Goal: Transaction & Acquisition: Purchase product/service

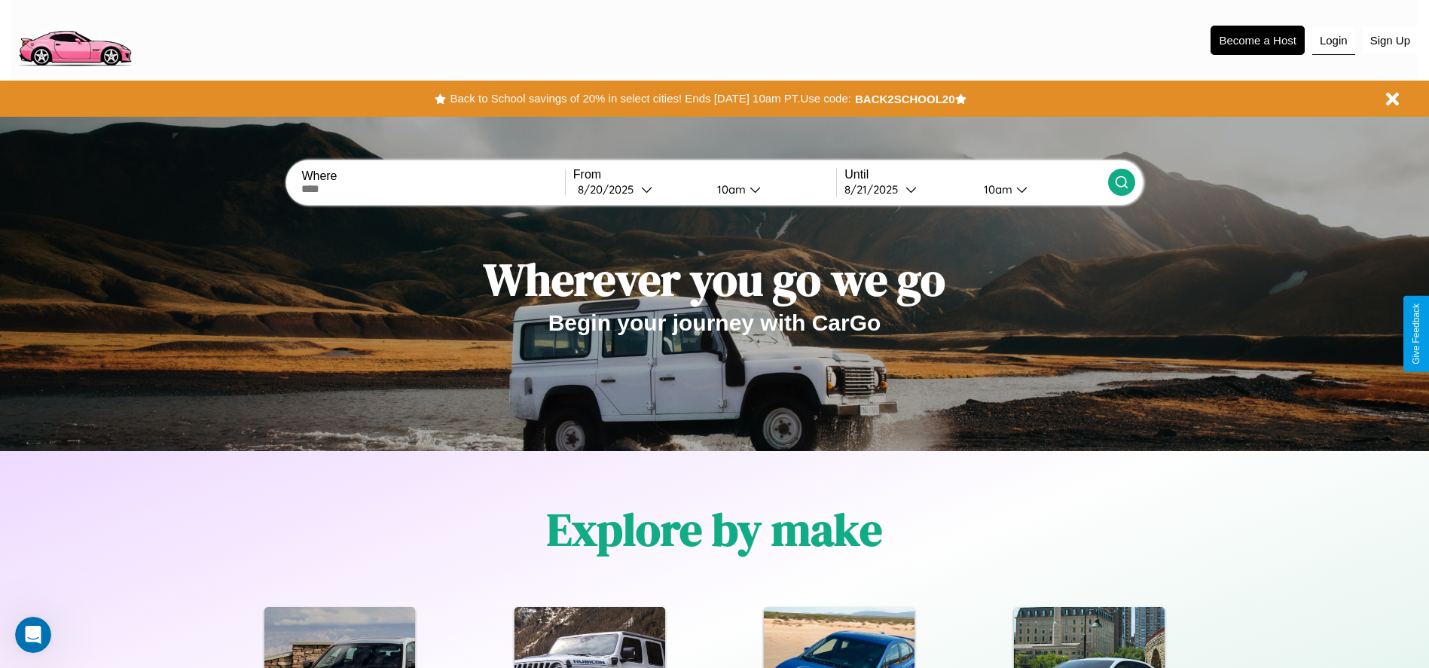
click at [1333, 40] on button "Login" at bounding box center [1333, 40] width 43 height 29
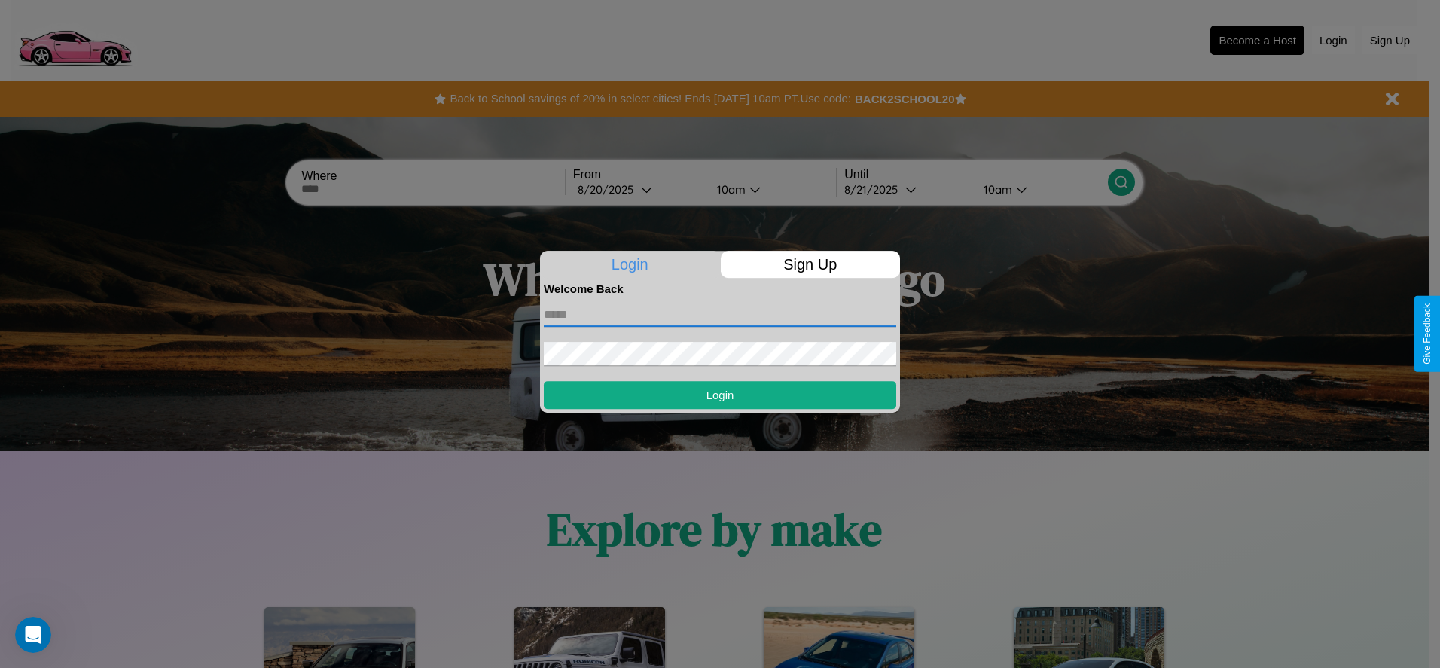
click at [720, 314] on input "text" at bounding box center [720, 315] width 352 height 24
type input "**********"
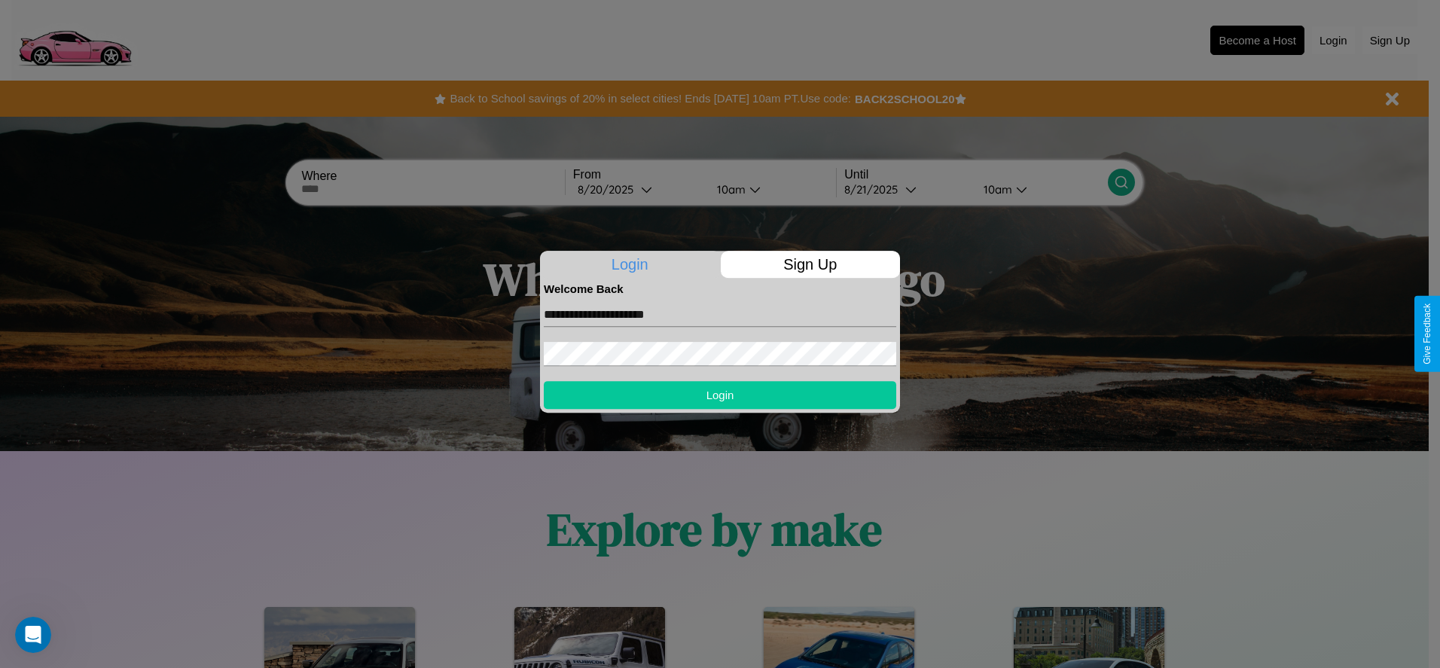
click at [720, 395] on button "Login" at bounding box center [720, 395] width 352 height 28
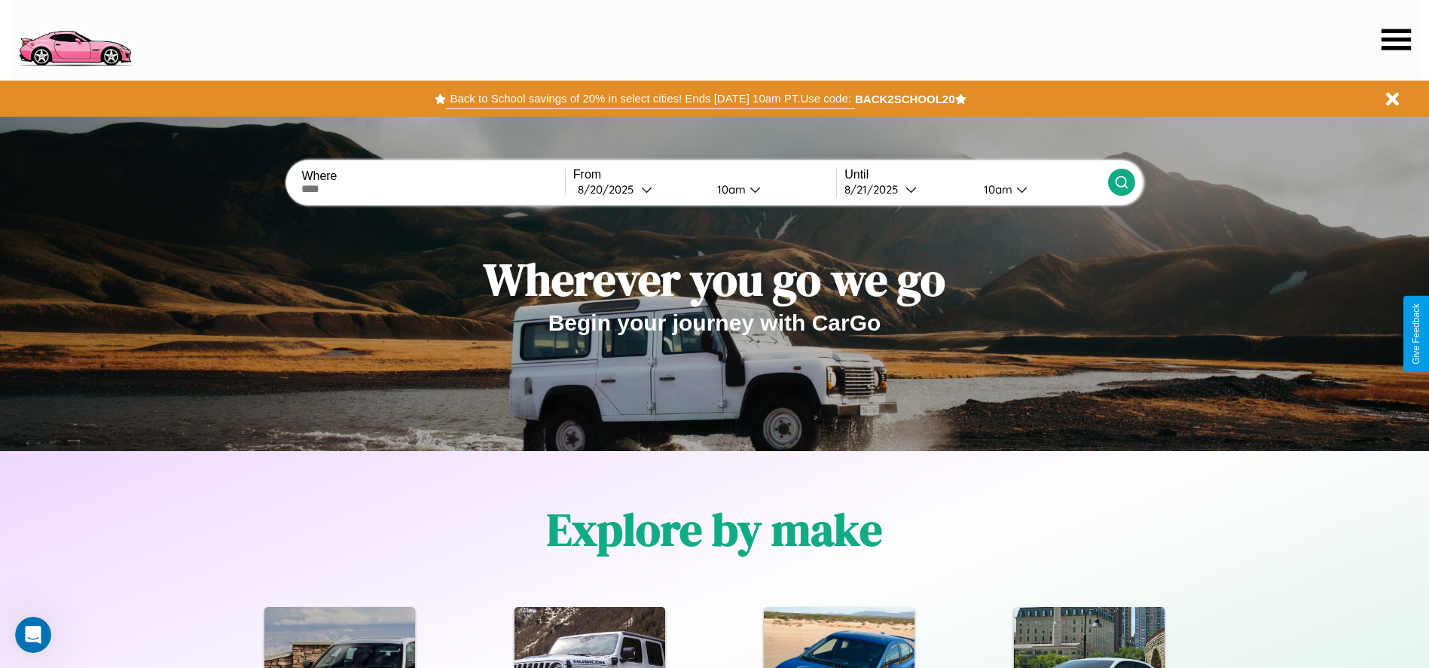
click at [650, 99] on button "Back to School savings of 20% in select cities! Ends 9/1 at 10am PT. Use code:" at bounding box center [650, 98] width 408 height 21
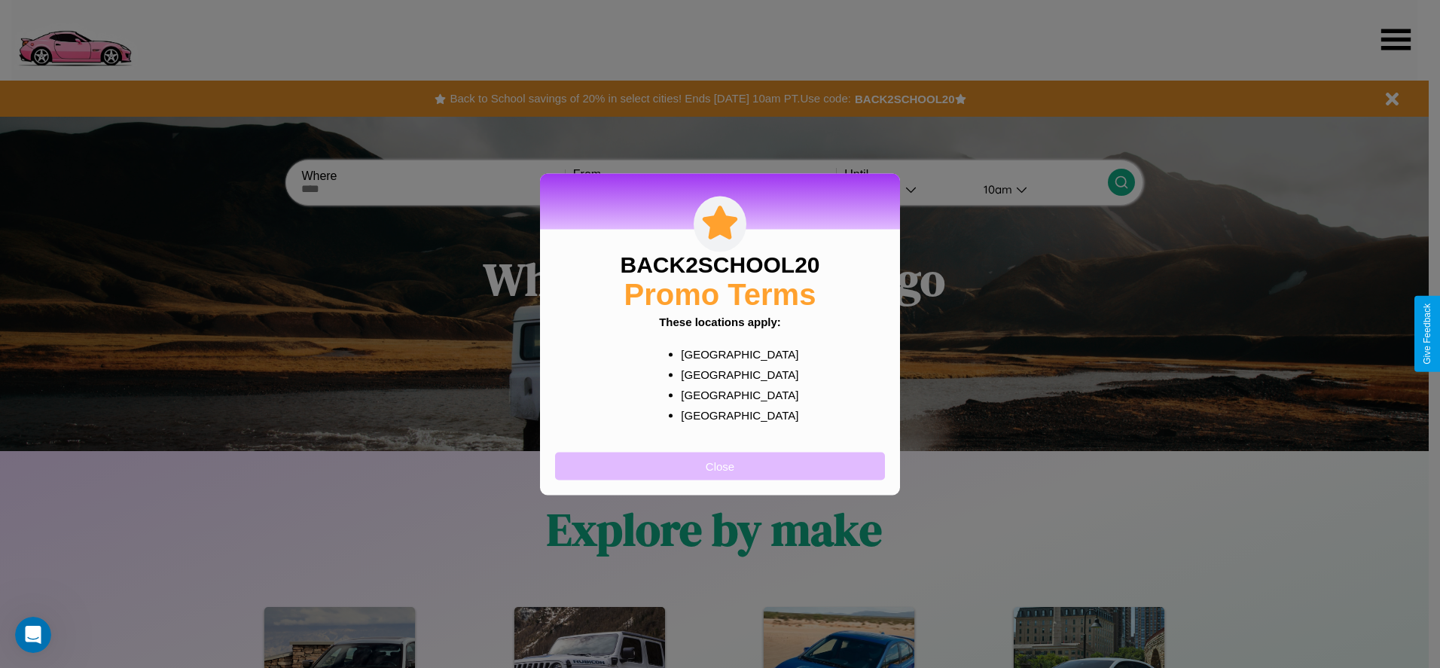
click at [720, 465] on button "Close" at bounding box center [720, 466] width 330 height 28
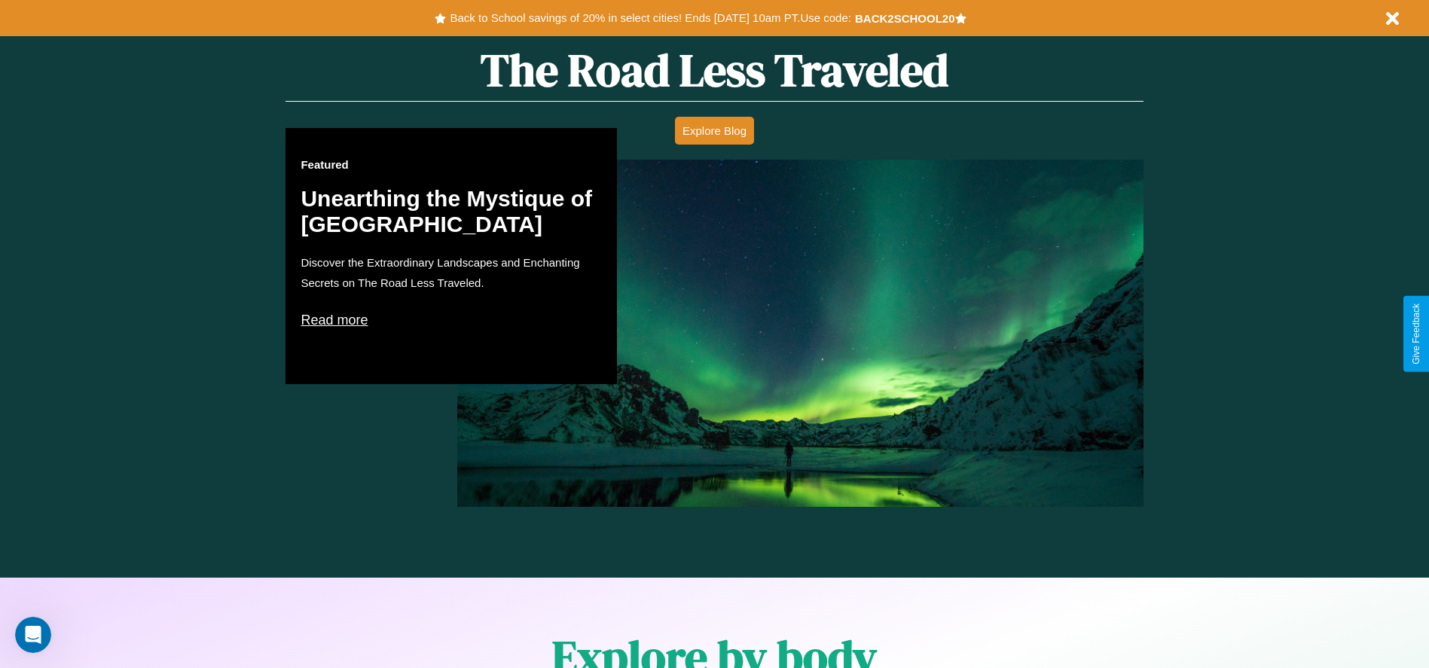
scroll to position [1314, 0]
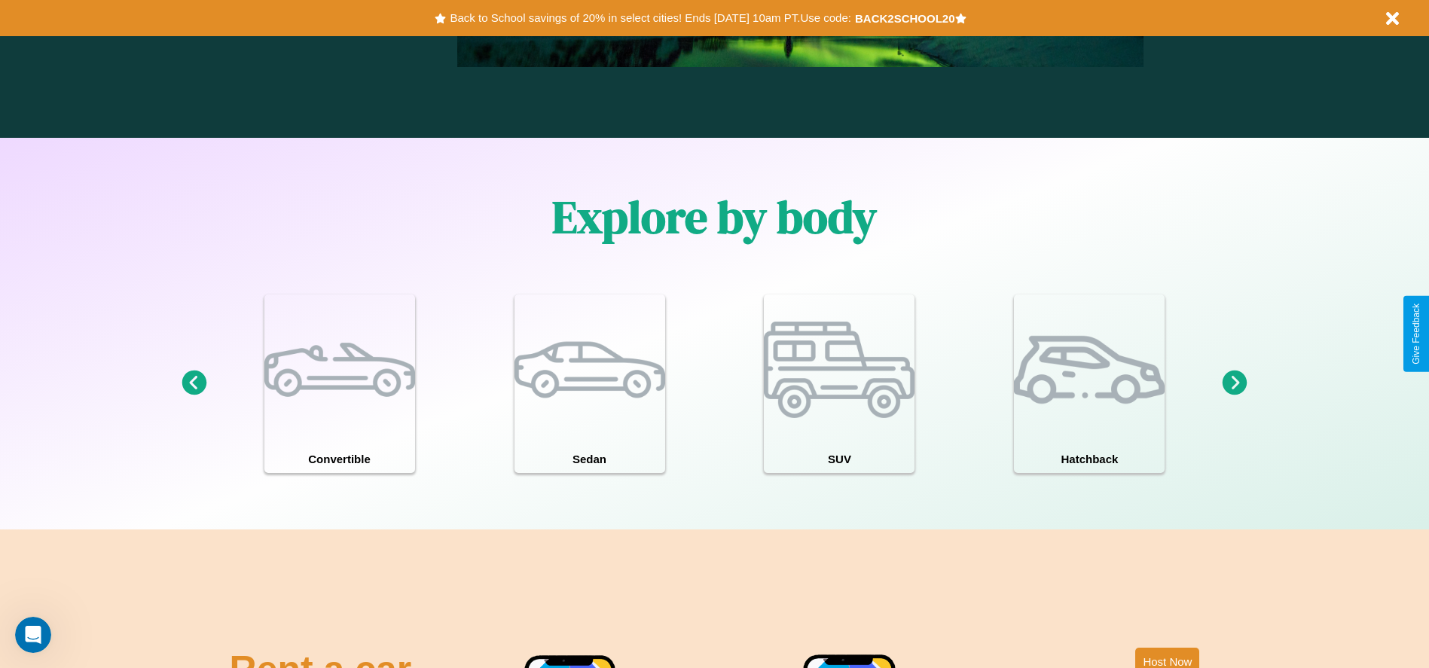
click at [194, 383] on icon at bounding box center [193, 383] width 25 height 25
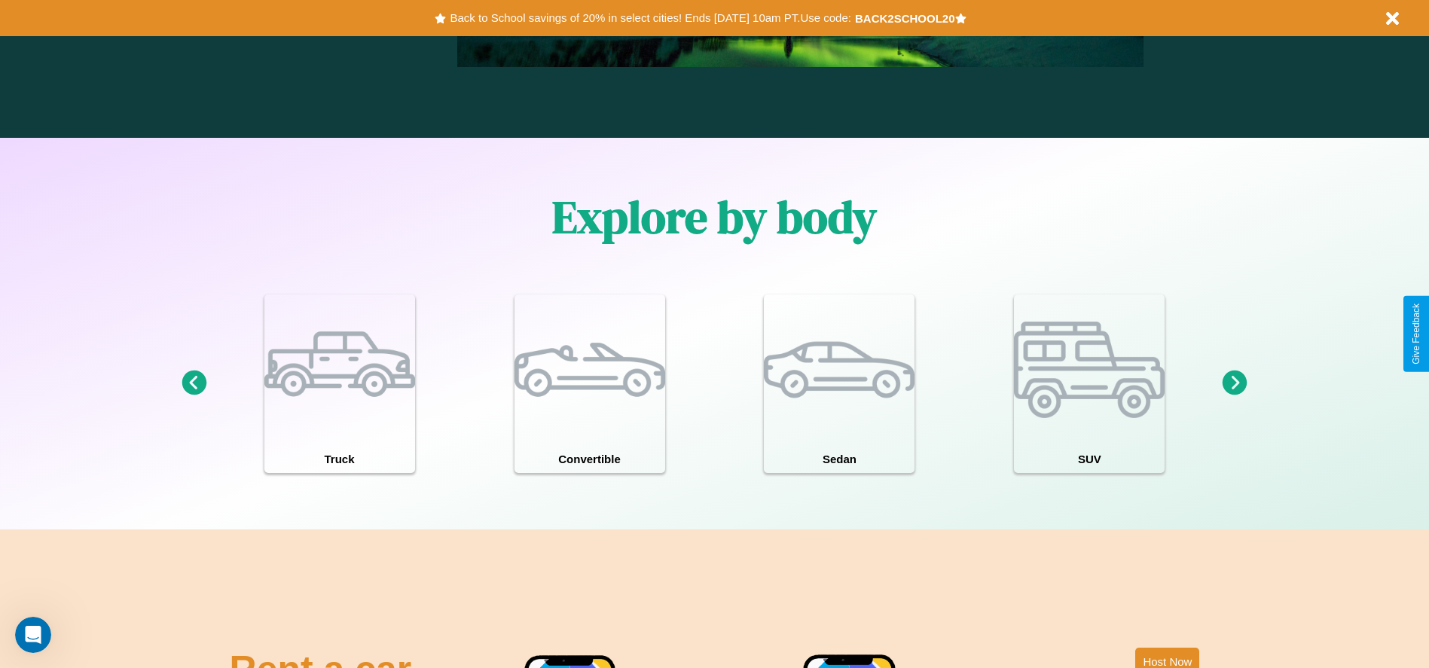
click at [1234, 383] on icon at bounding box center [1234, 383] width 25 height 25
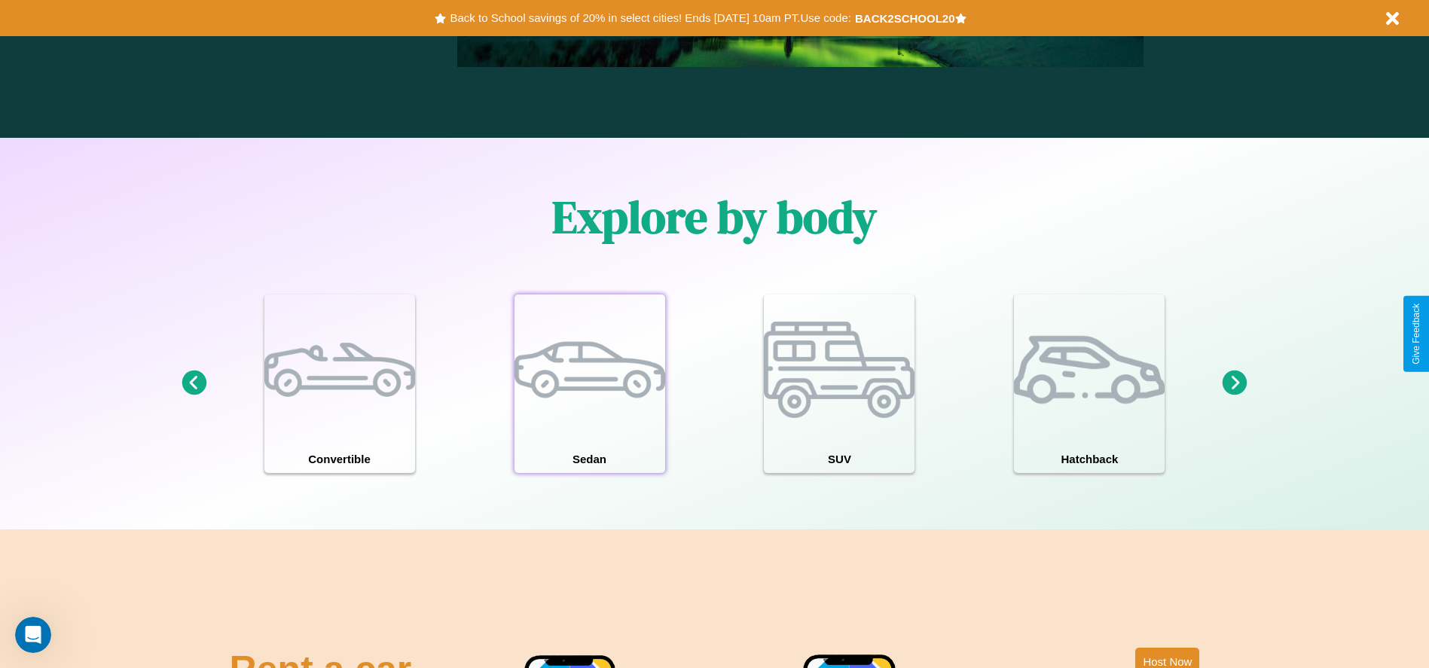
click at [589, 383] on div at bounding box center [589, 369] width 151 height 151
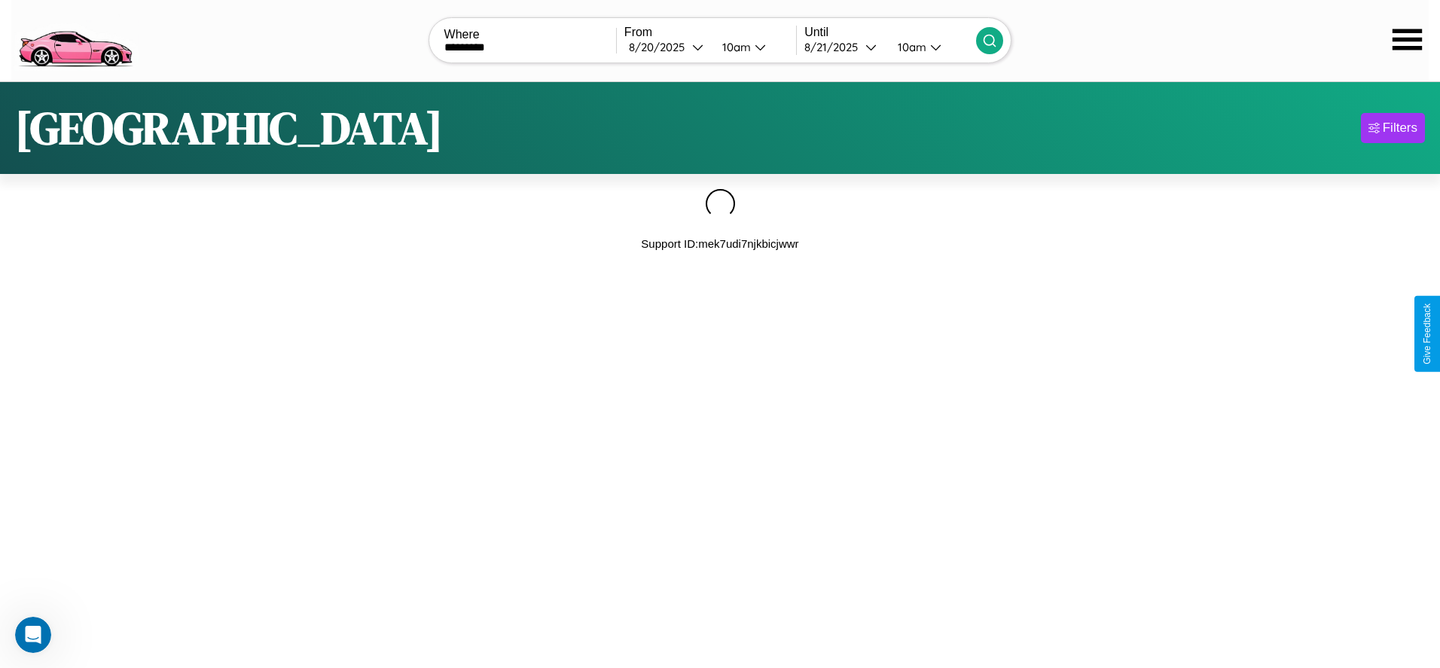
type input "*********"
click at [990, 40] on icon at bounding box center [989, 40] width 15 height 15
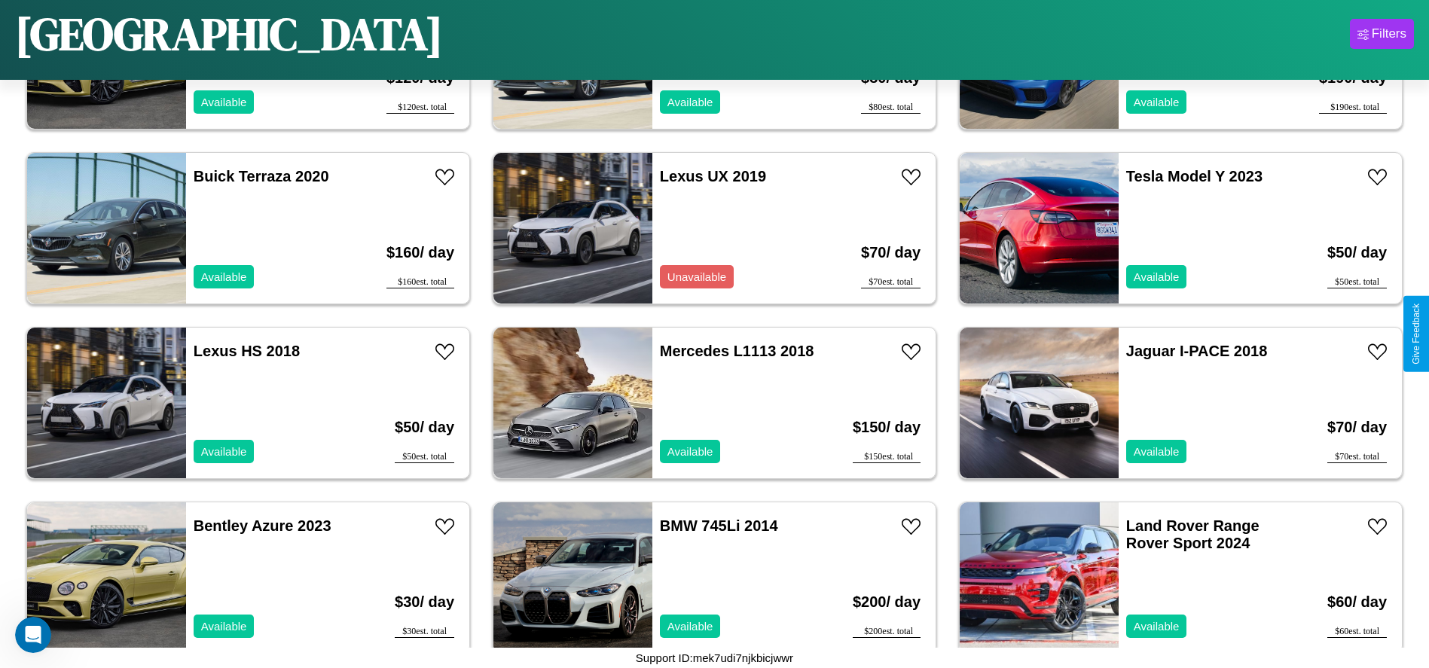
scroll to position [1391, 0]
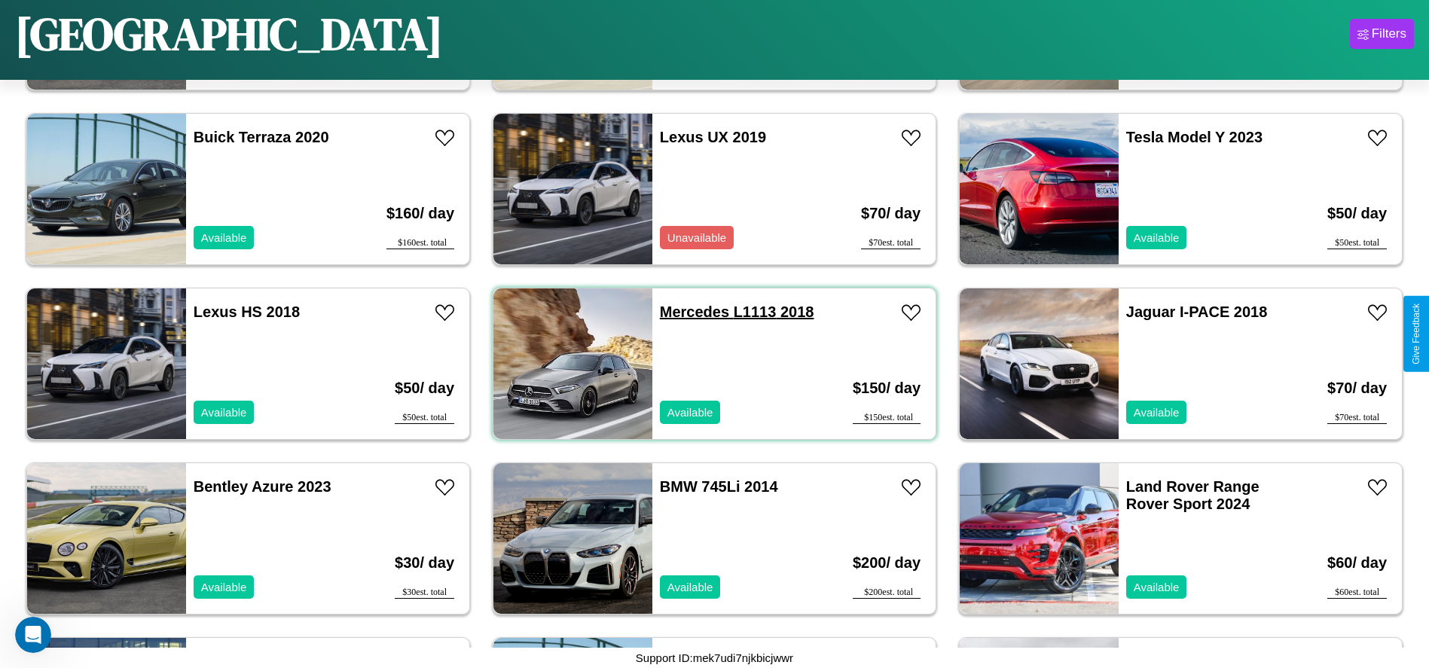
click at [688, 312] on link "Mercedes L1113 2018" at bounding box center [737, 311] width 154 height 17
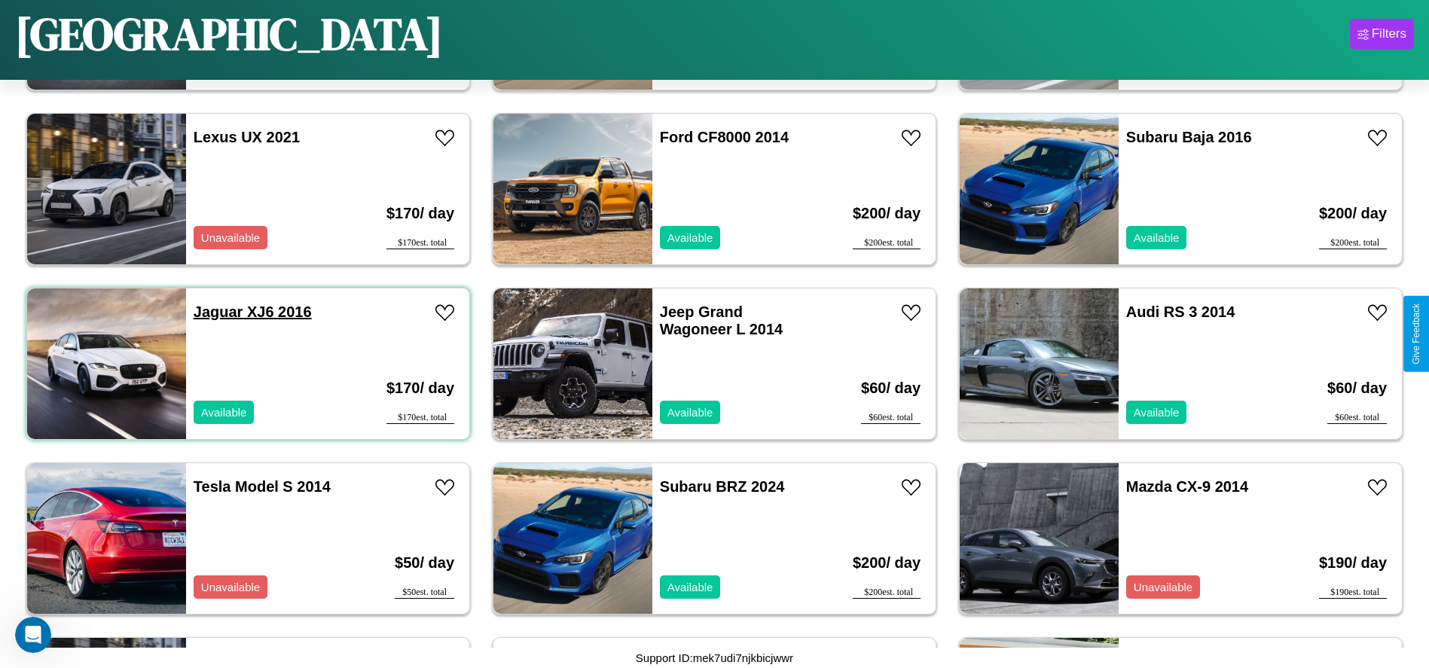
click at [216, 312] on link "Jaguar XJ6 2016" at bounding box center [253, 311] width 118 height 17
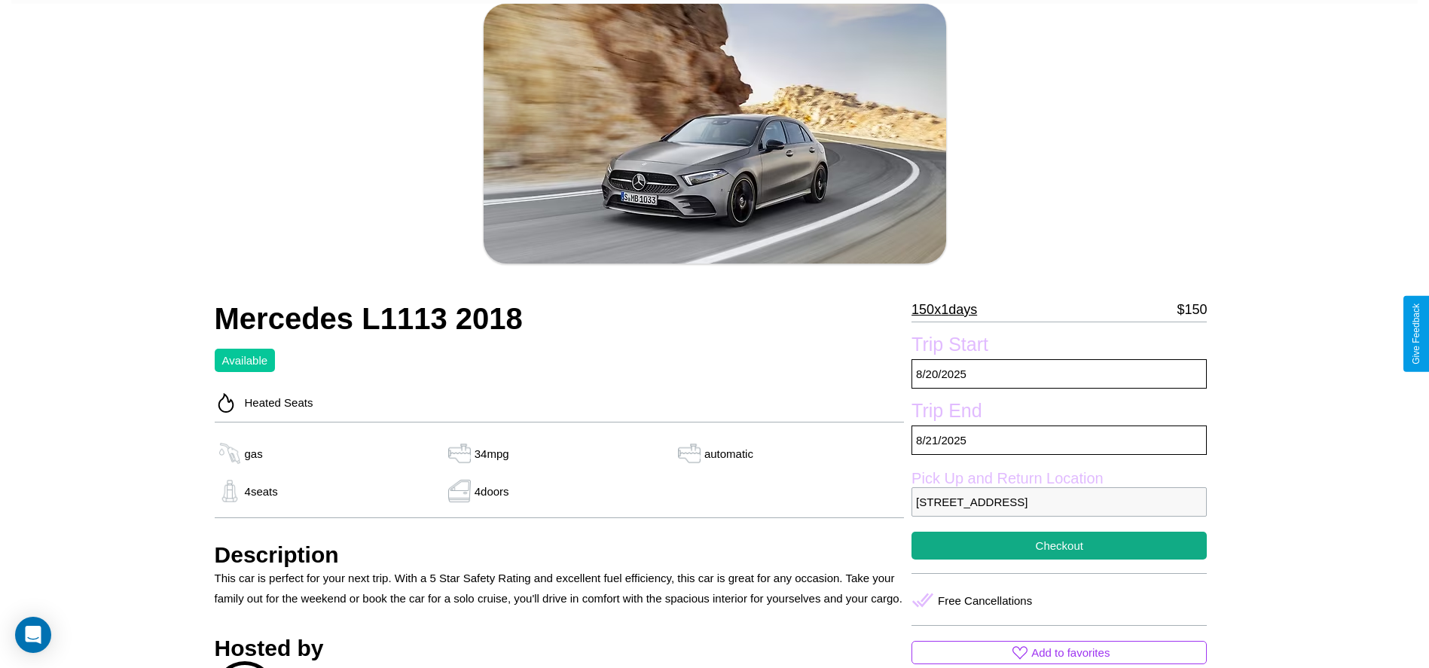
scroll to position [447, 0]
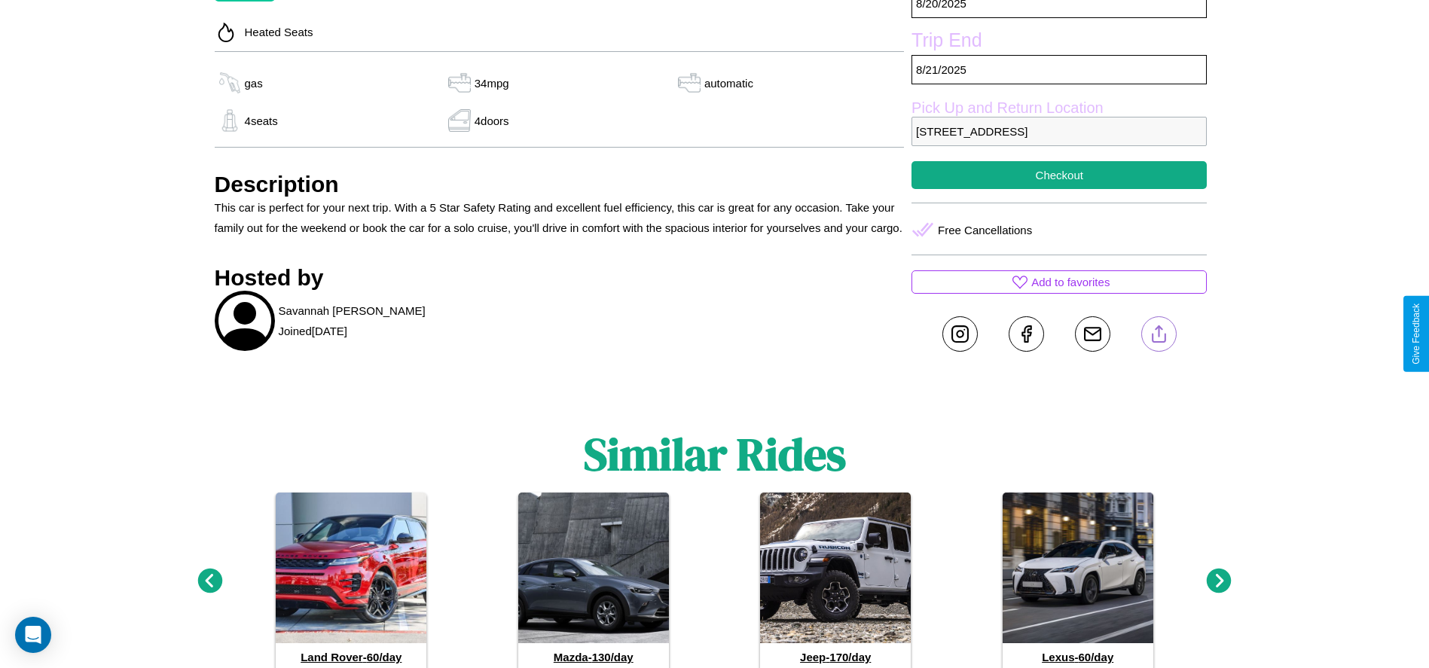
click at [1158, 334] on line at bounding box center [1158, 331] width 0 height 11
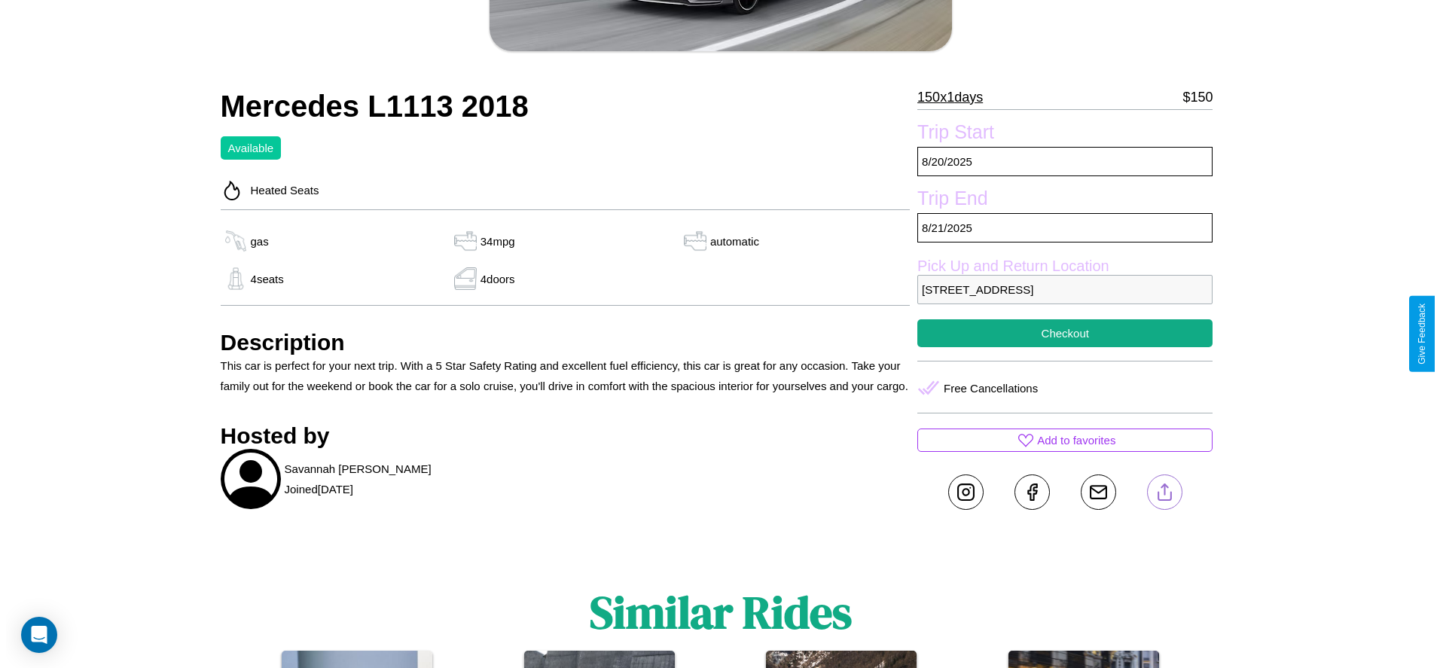
scroll to position [288, 0]
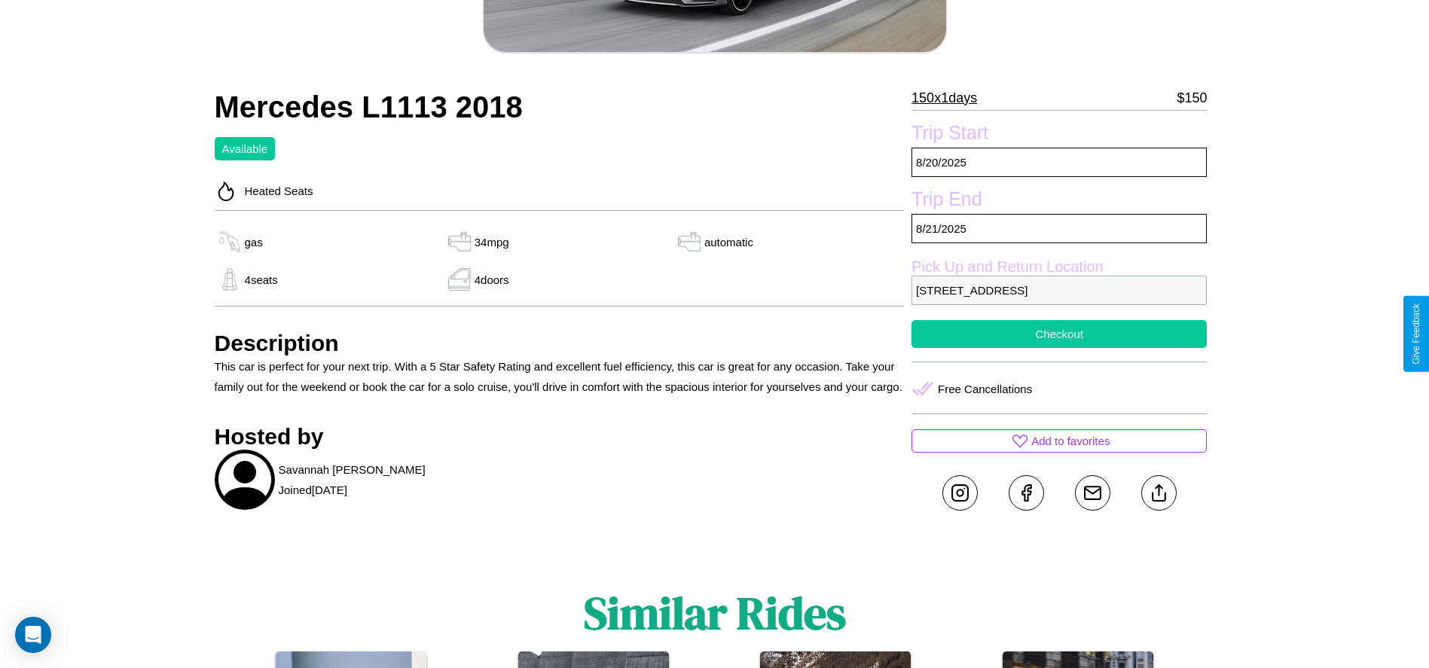
click at [1059, 334] on button "Checkout" at bounding box center [1058, 334] width 295 height 28
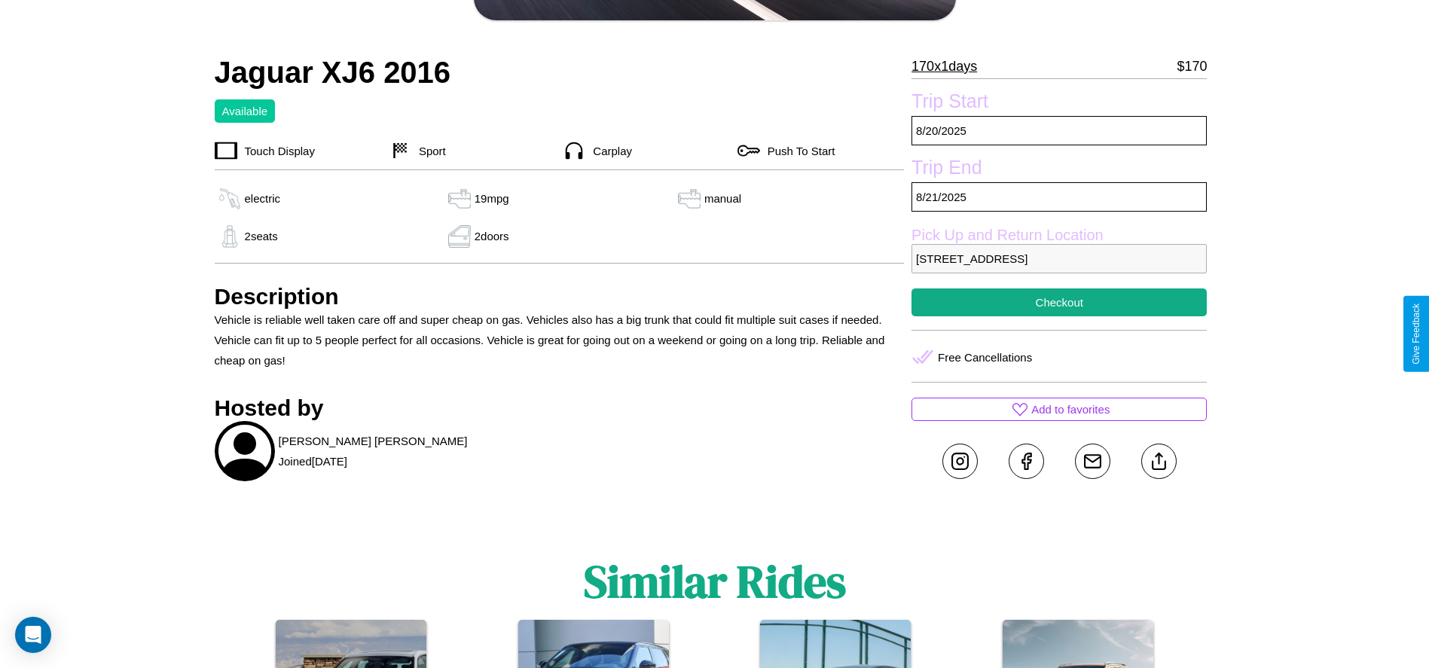
scroll to position [549, 0]
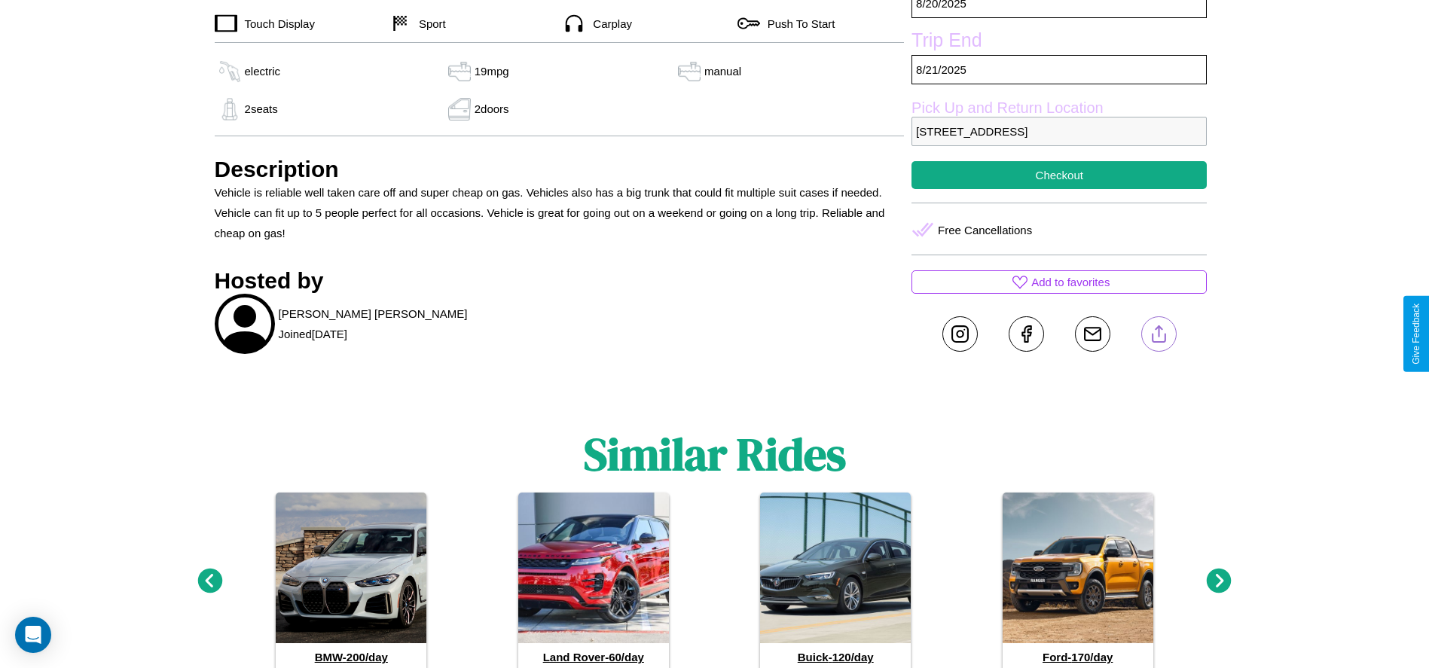
click at [1158, 334] on line at bounding box center [1158, 331] width 0 height 11
